Goal: Task Accomplishment & Management: Manage account settings

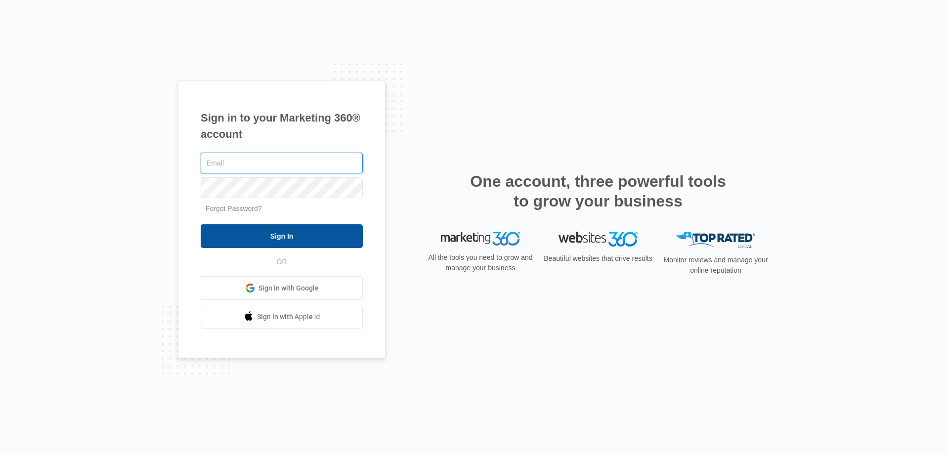
type input "[EMAIL_ADDRESS][DOMAIN_NAME]"
click at [297, 236] on input "Sign In" at bounding box center [282, 236] width 162 height 24
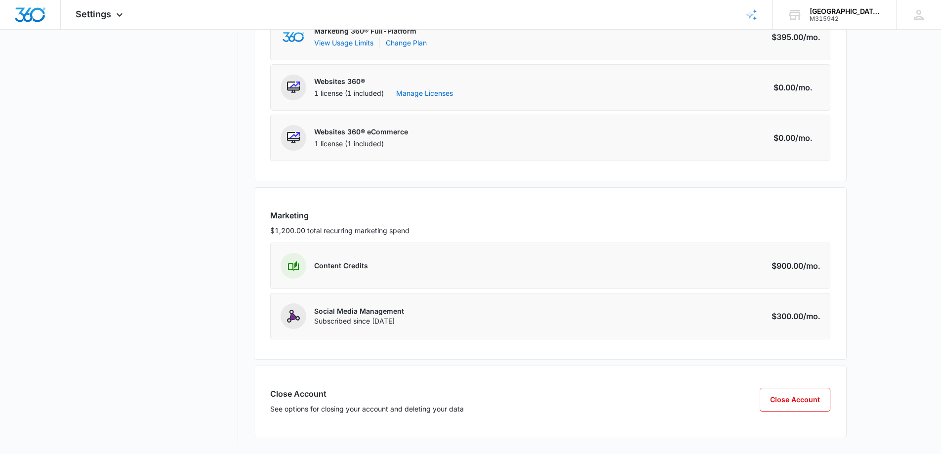
scroll to position [221, 0]
click at [326, 267] on p "Content Credits" at bounding box center [341, 265] width 54 height 10
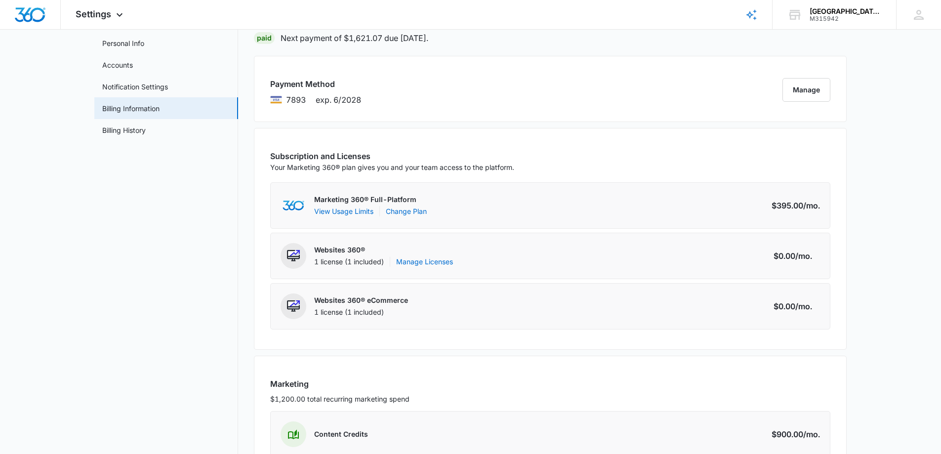
scroll to position [24, 0]
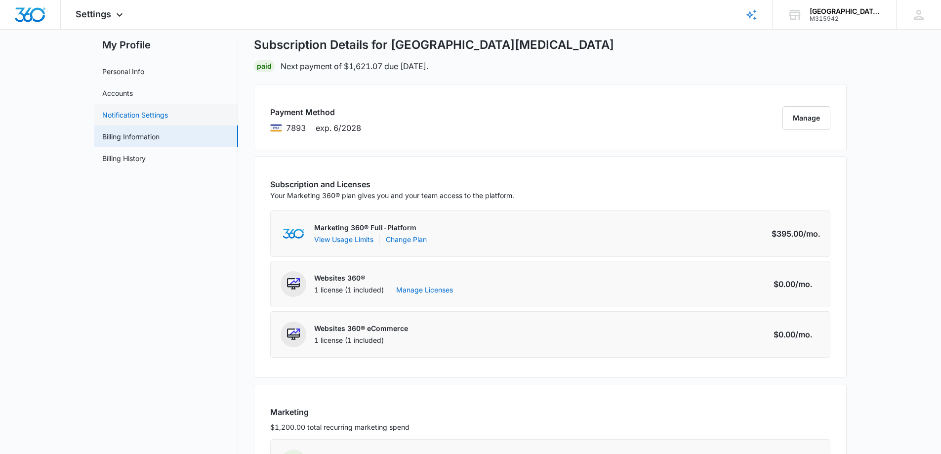
click at [142, 111] on link "Notification Settings" at bounding box center [135, 115] width 66 height 10
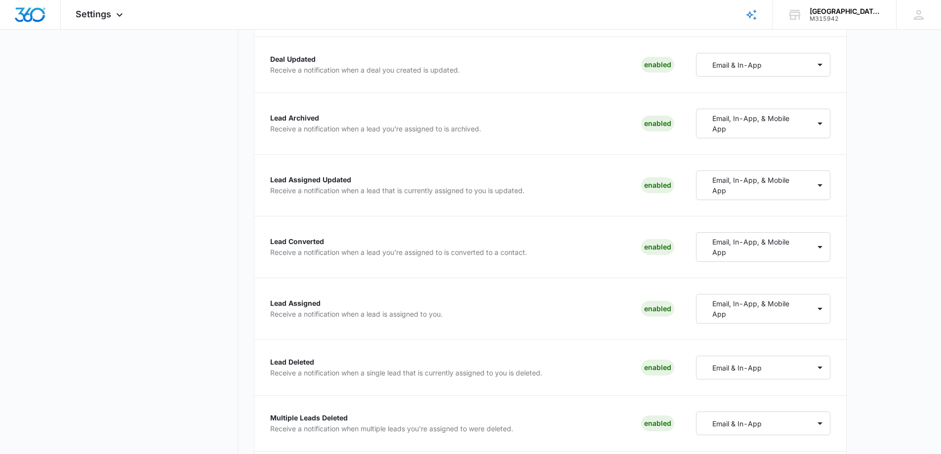
scroll to position [994, 0]
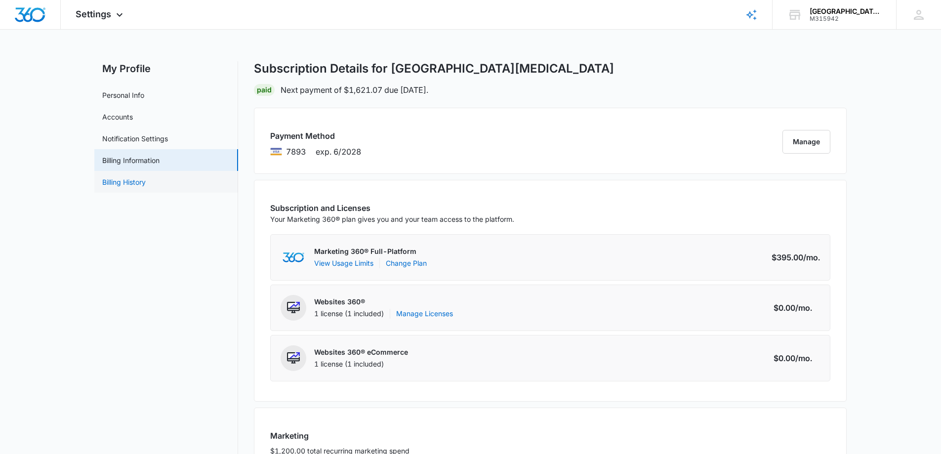
click at [144, 185] on link "Billing History" at bounding box center [123, 182] width 43 height 10
